Goal: Task Accomplishment & Management: Complete application form

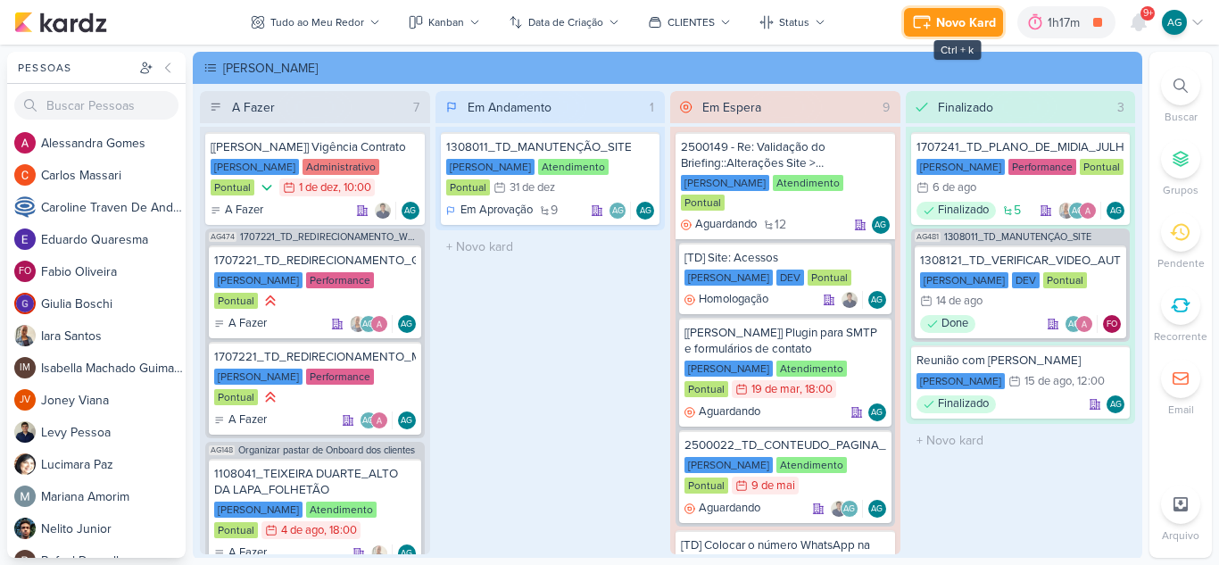
click at [979, 21] on div "Novo Kard" at bounding box center [966, 22] width 60 height 19
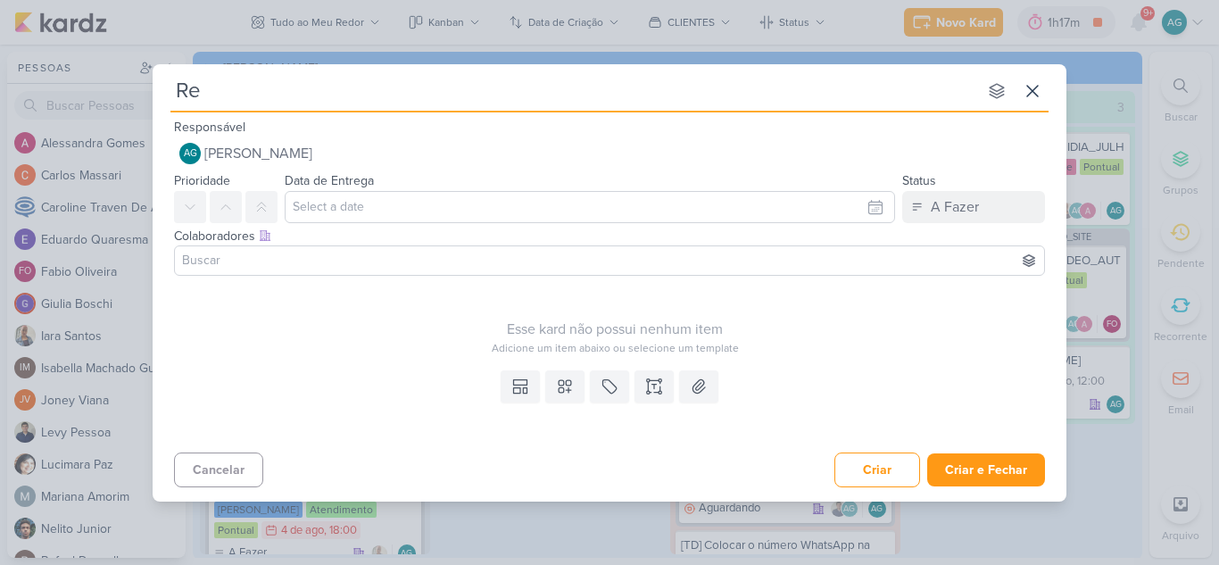
type input "Reu"
type input "Reuni"
type input "Reunião Gisele"
type input "[PERSON_NAME], lev"
type input "[PERSON_NAME], Ç"
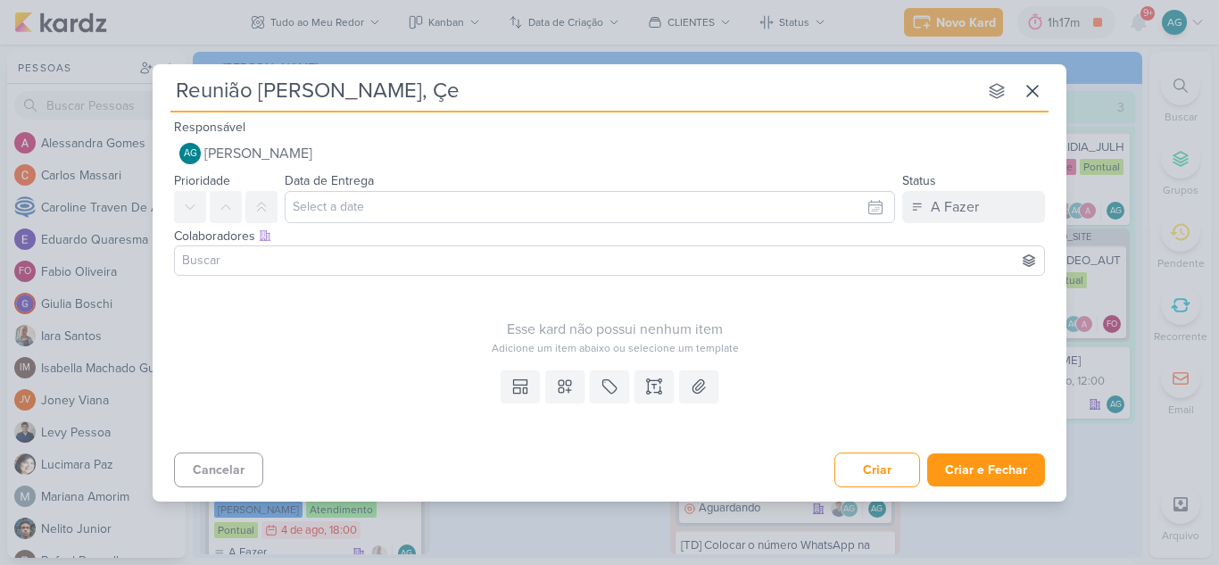
type input "[PERSON_NAME], Ç"
type input "[PERSON_NAME],"
type input "Reunião [PERSON_NAME]"
type input "[PERSON_NAME], [PERSON_NAME] e A"
type input "[PERSON_NAME], [PERSON_NAME] e [PERSON_NAME]"
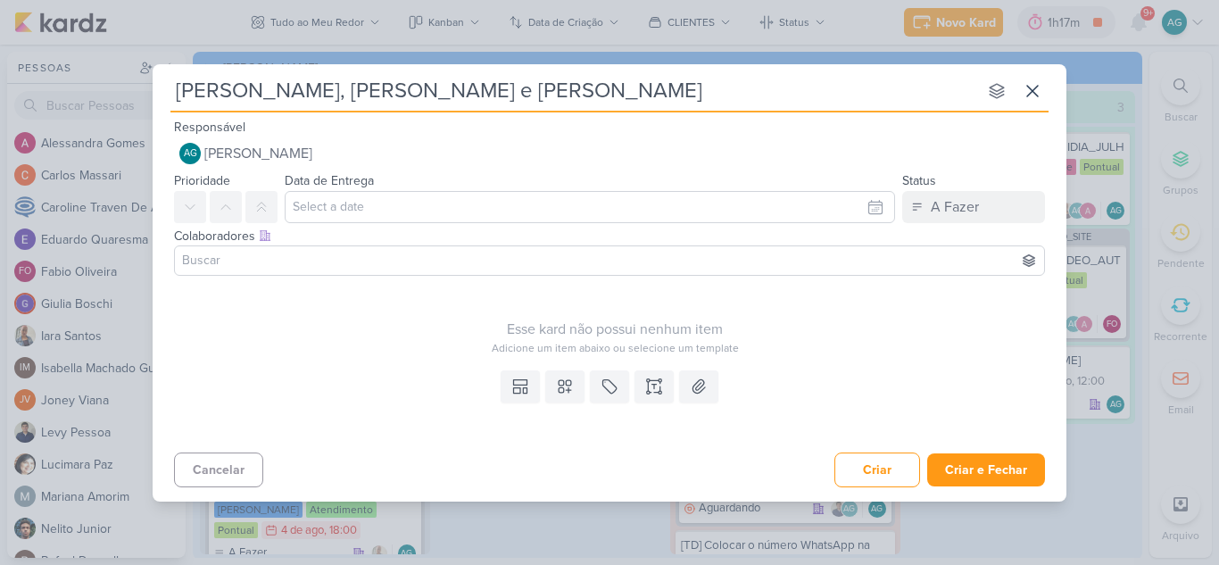
type input "[PERSON_NAME], [PERSON_NAME] e [PERSON_NAME]"
click at [561, 402] on button at bounding box center [564, 386] width 39 height 32
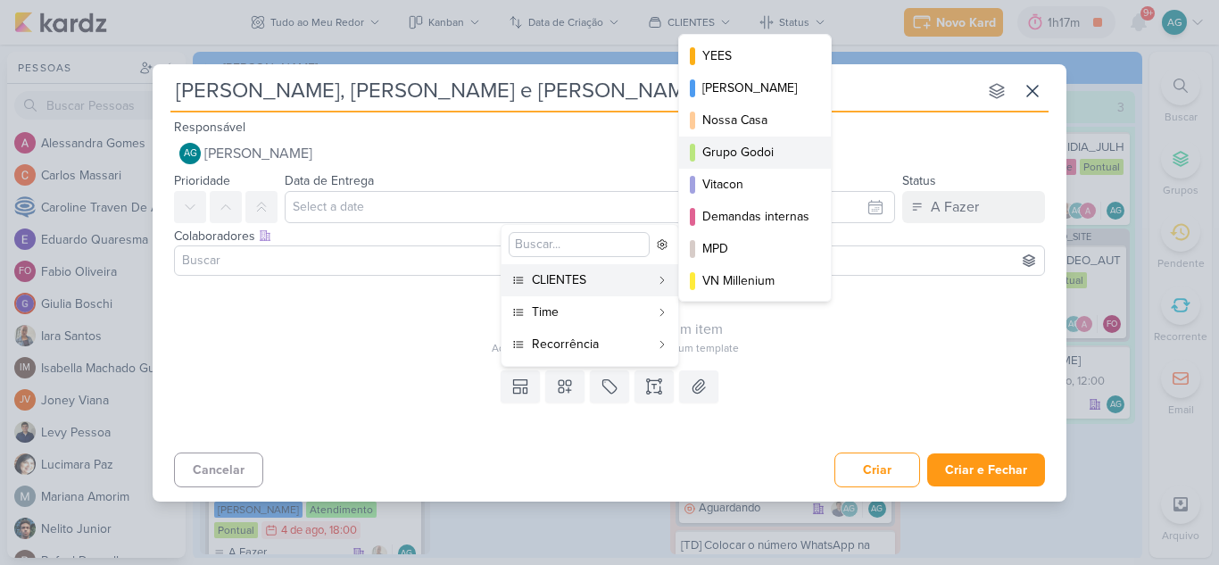
click at [760, 156] on div "Grupo Godoi" at bounding box center [756, 152] width 107 height 19
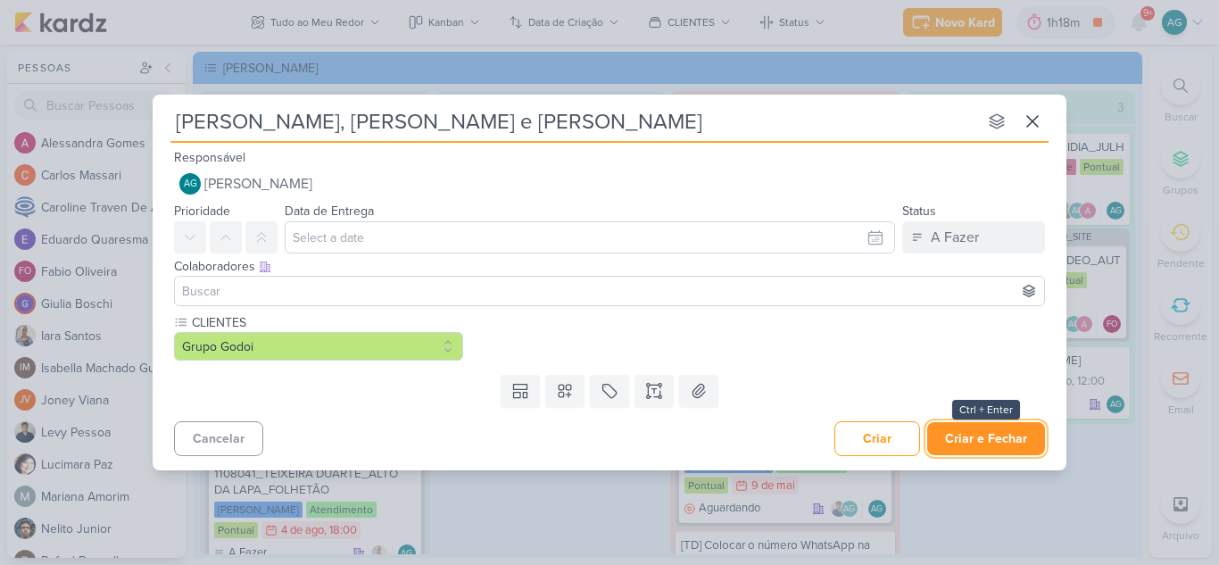
click at [994, 452] on button "Criar e Fechar" at bounding box center [986, 438] width 118 height 33
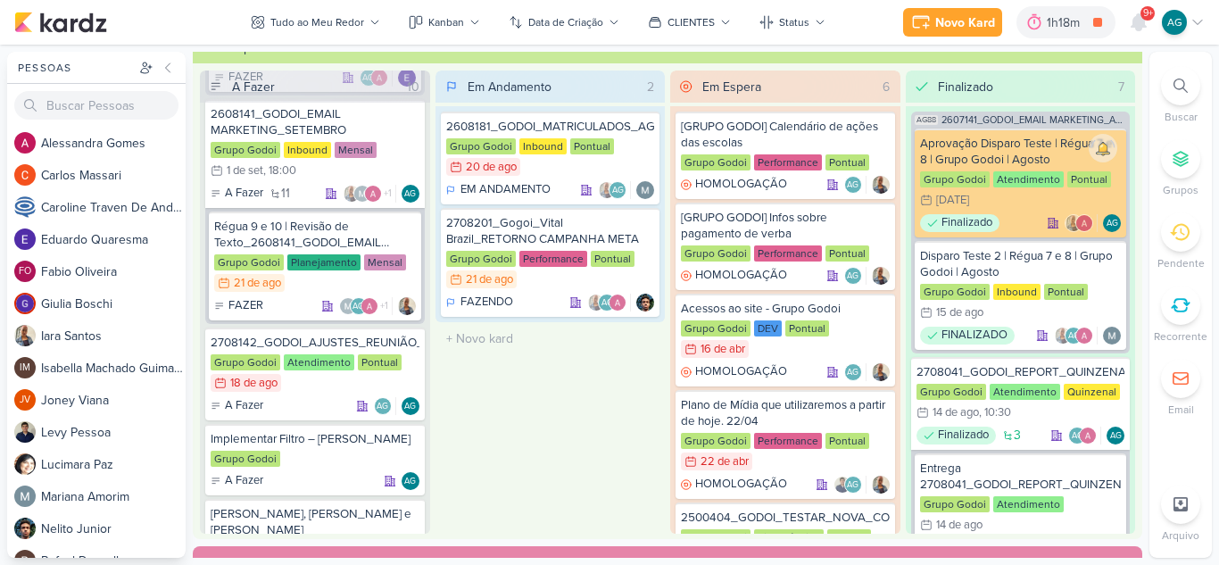
scroll to position [1325, 0]
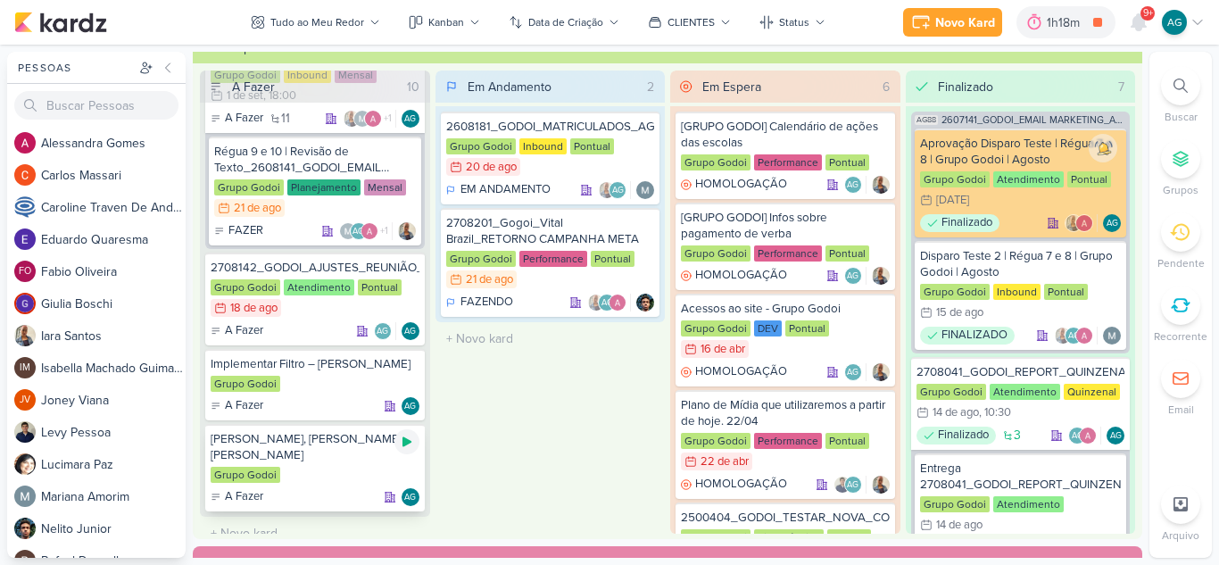
click at [409, 447] on icon at bounding box center [407, 442] width 14 height 14
click at [1181, 81] on icon at bounding box center [1181, 86] width 14 height 14
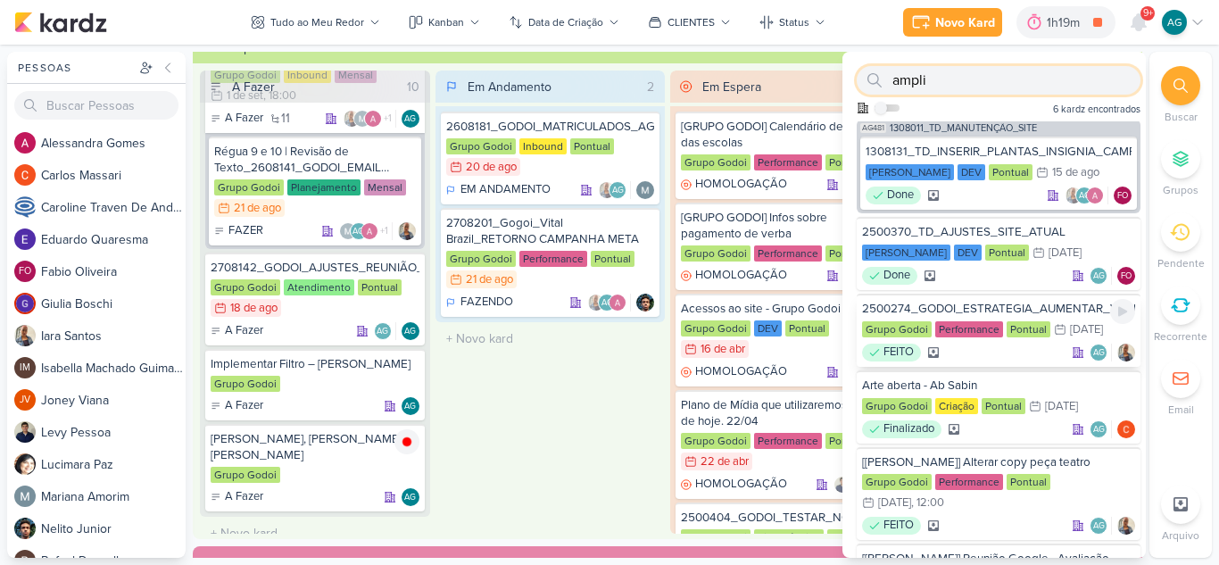
scroll to position [0, 0]
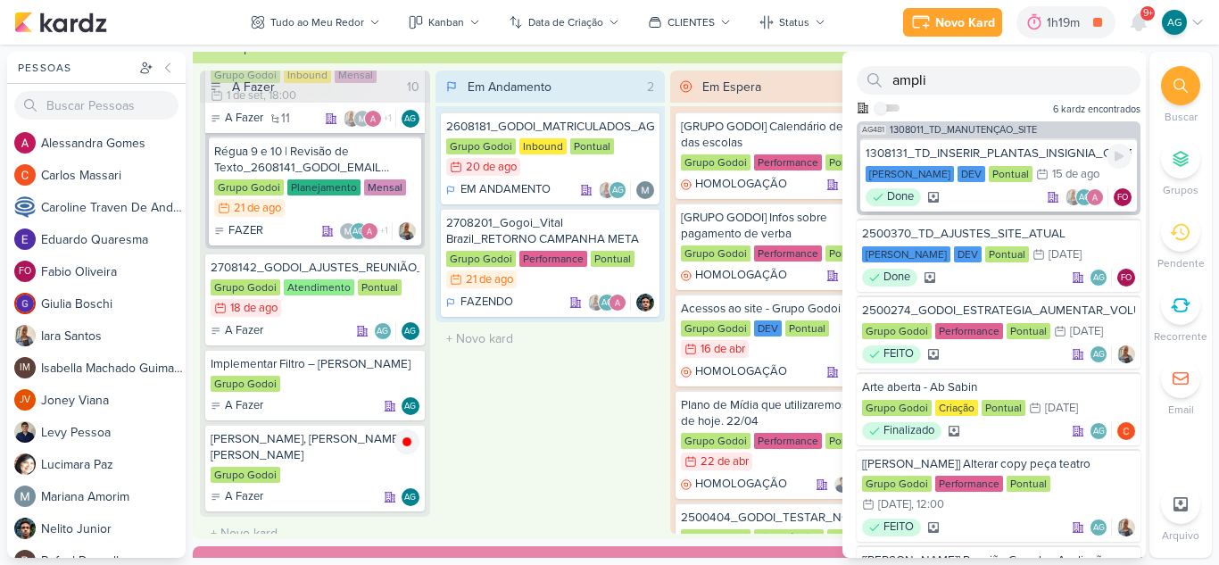
click at [1017, 151] on div "1308131_TD_INSERIR_PLANTAS_INSIGNIA_CAMPO_BELO" at bounding box center [999, 154] width 266 height 16
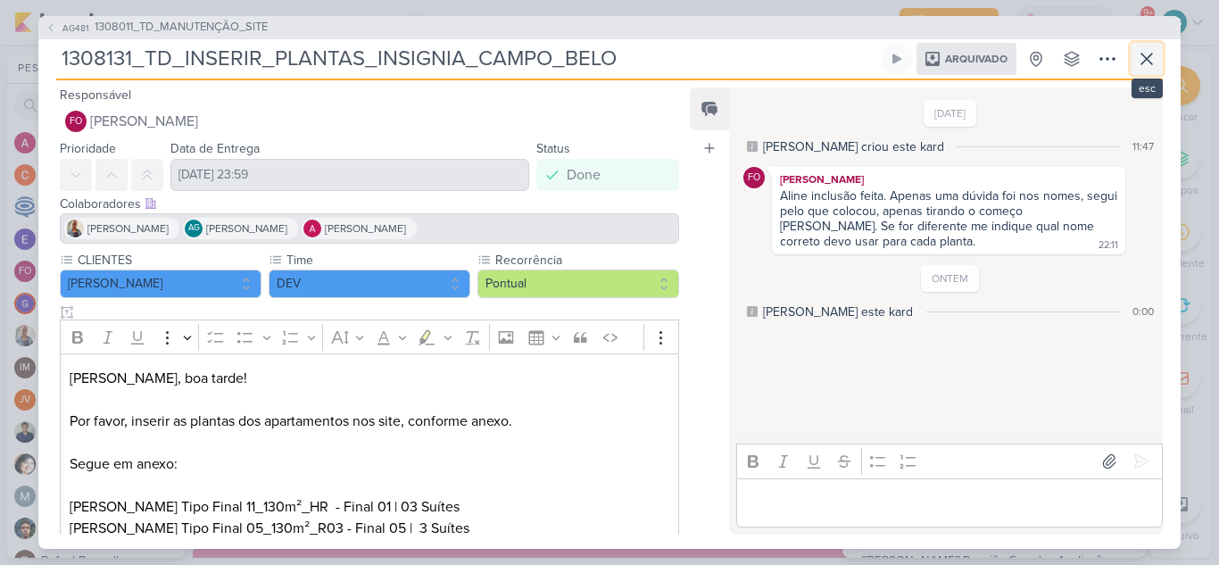
click at [1145, 54] on icon at bounding box center [1146, 58] width 21 height 21
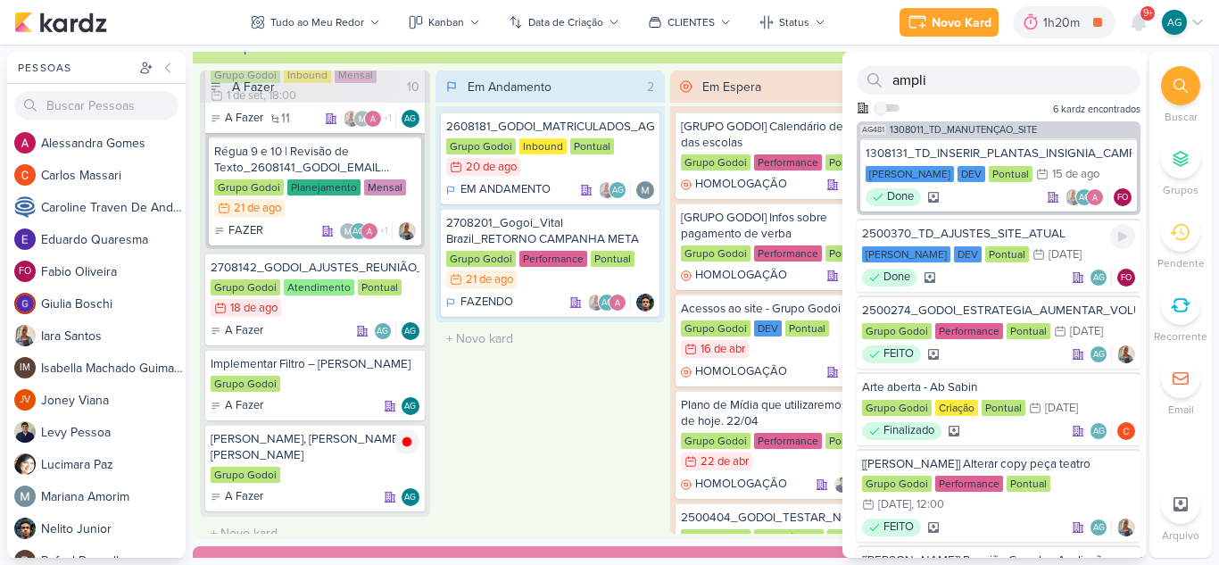
click at [1013, 230] on div "2500370_TD_AJUSTES_SITE_ATUAL" at bounding box center [998, 234] width 273 height 16
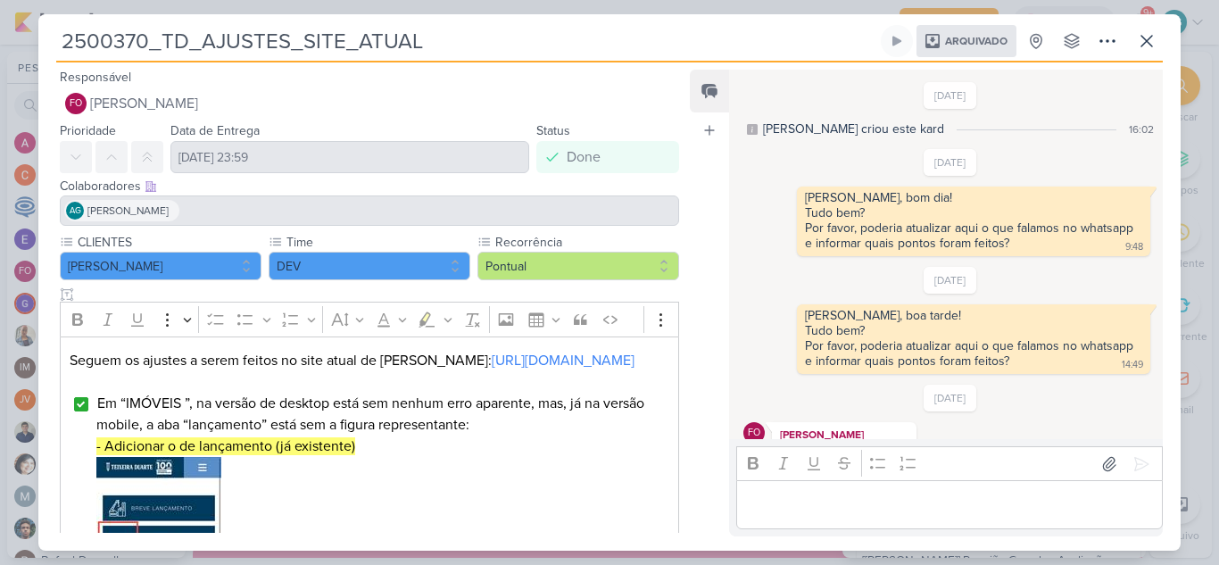
scroll to position [323, 0]
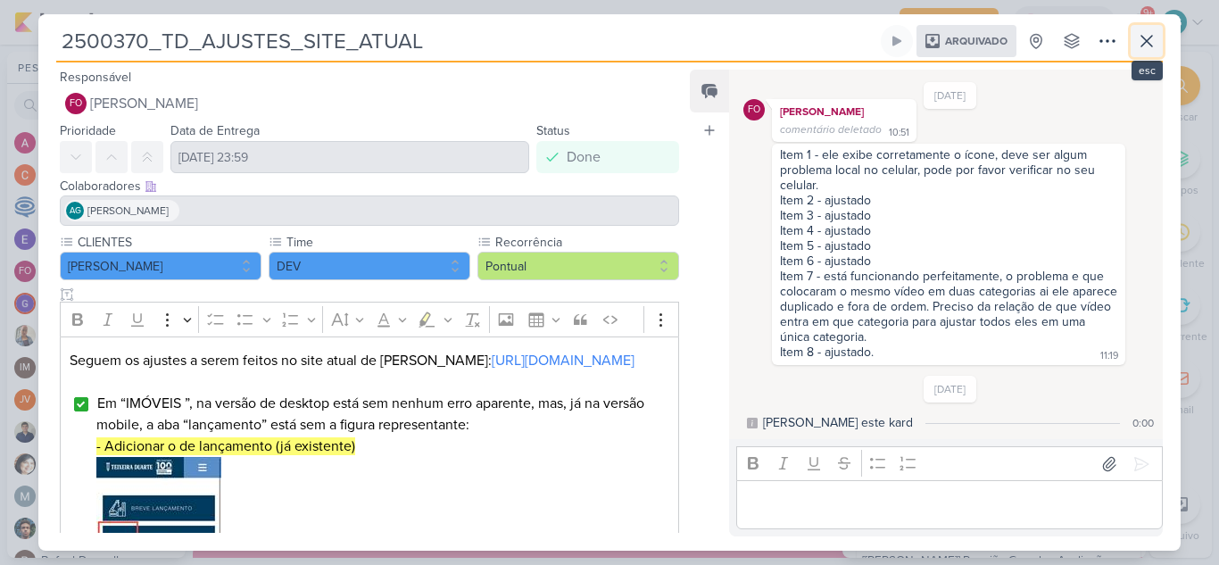
click at [1152, 40] on icon at bounding box center [1146, 40] width 21 height 21
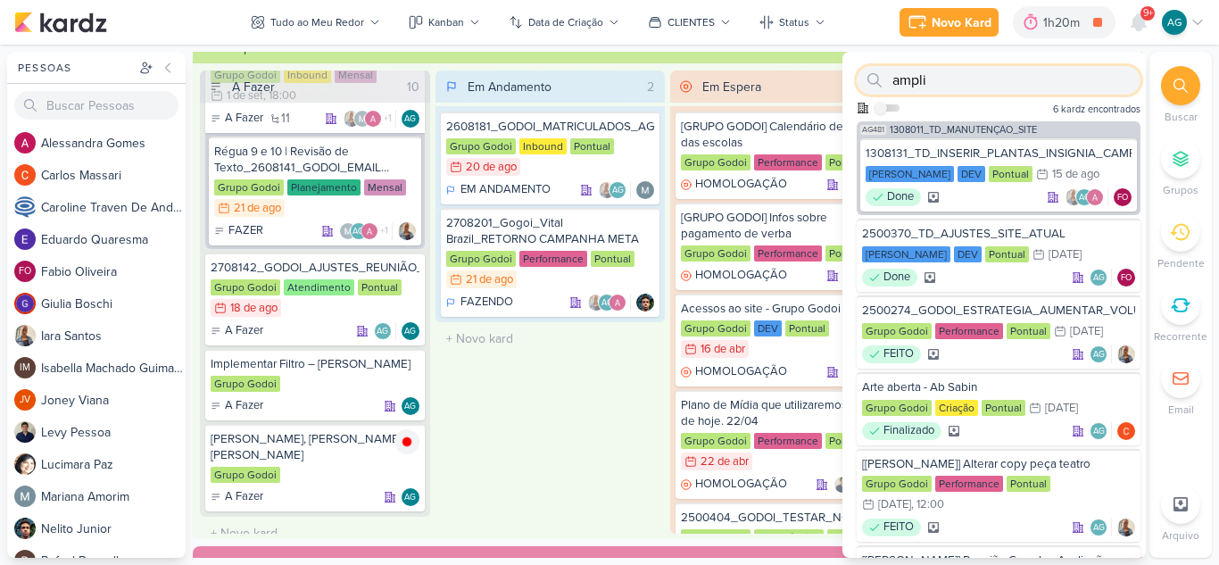
click at [961, 80] on input "ampli" at bounding box center [999, 80] width 284 height 29
type input "ampliar"
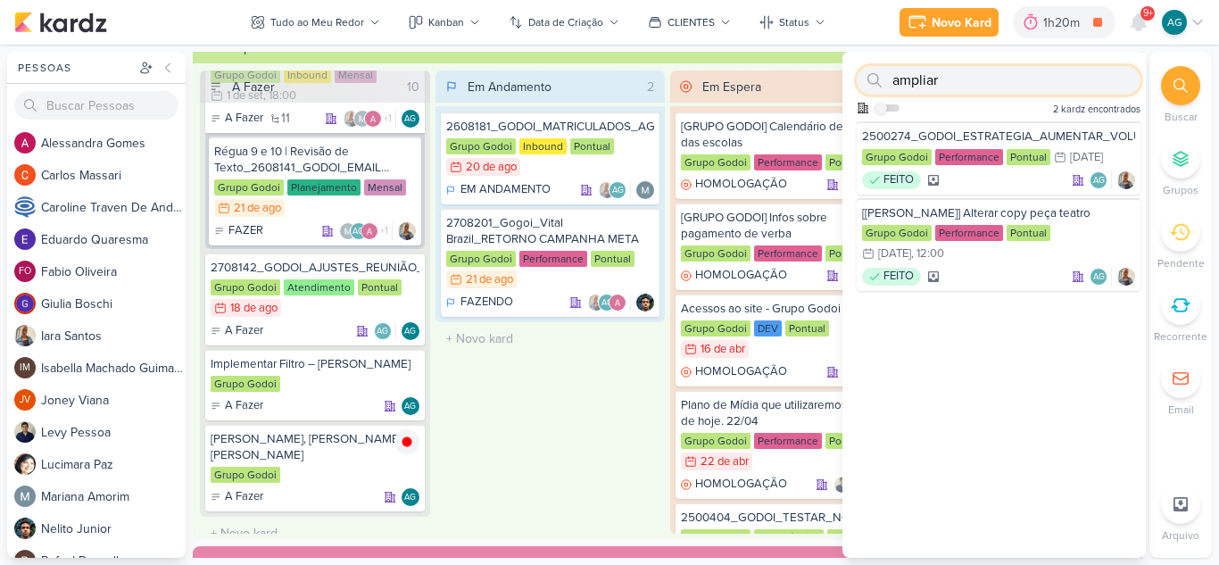
drag, startPoint x: 980, startPoint y: 79, endPoint x: 875, endPoint y: 76, distance: 105.4
click at [875, 76] on div "ampliar" at bounding box center [999, 80] width 284 height 29
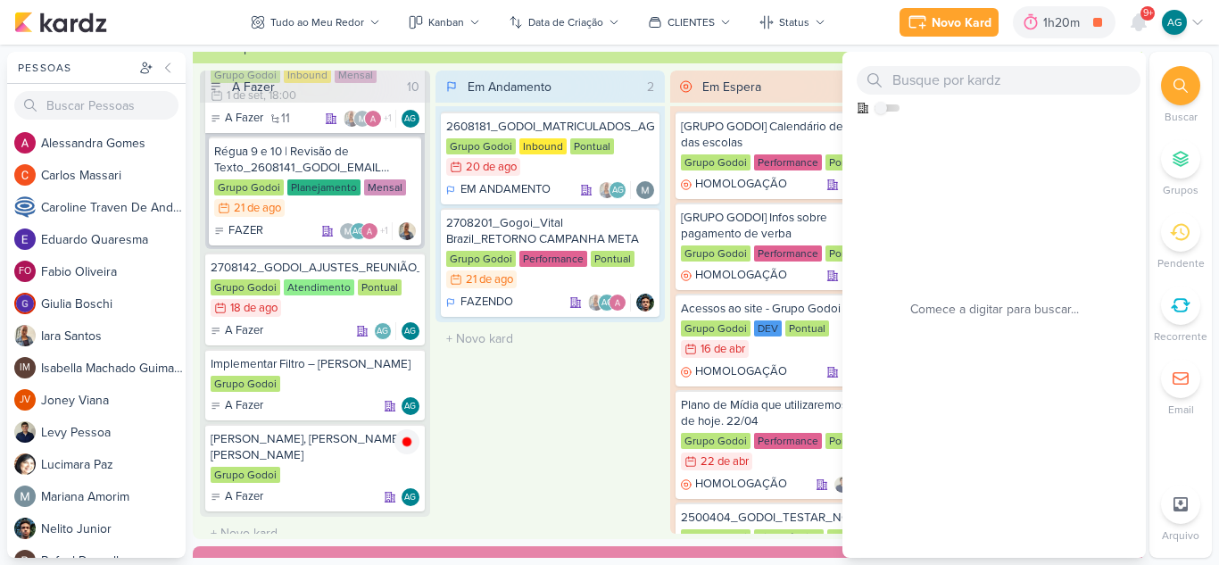
click at [556, 397] on div "Em Andamento 2 2608181_GODOI_MATRICULADOS_AGOSTO Grupo Godoi Inbound Pontual 20…" at bounding box center [551, 302] width 230 height 463
